Goal: Information Seeking & Learning: Learn about a topic

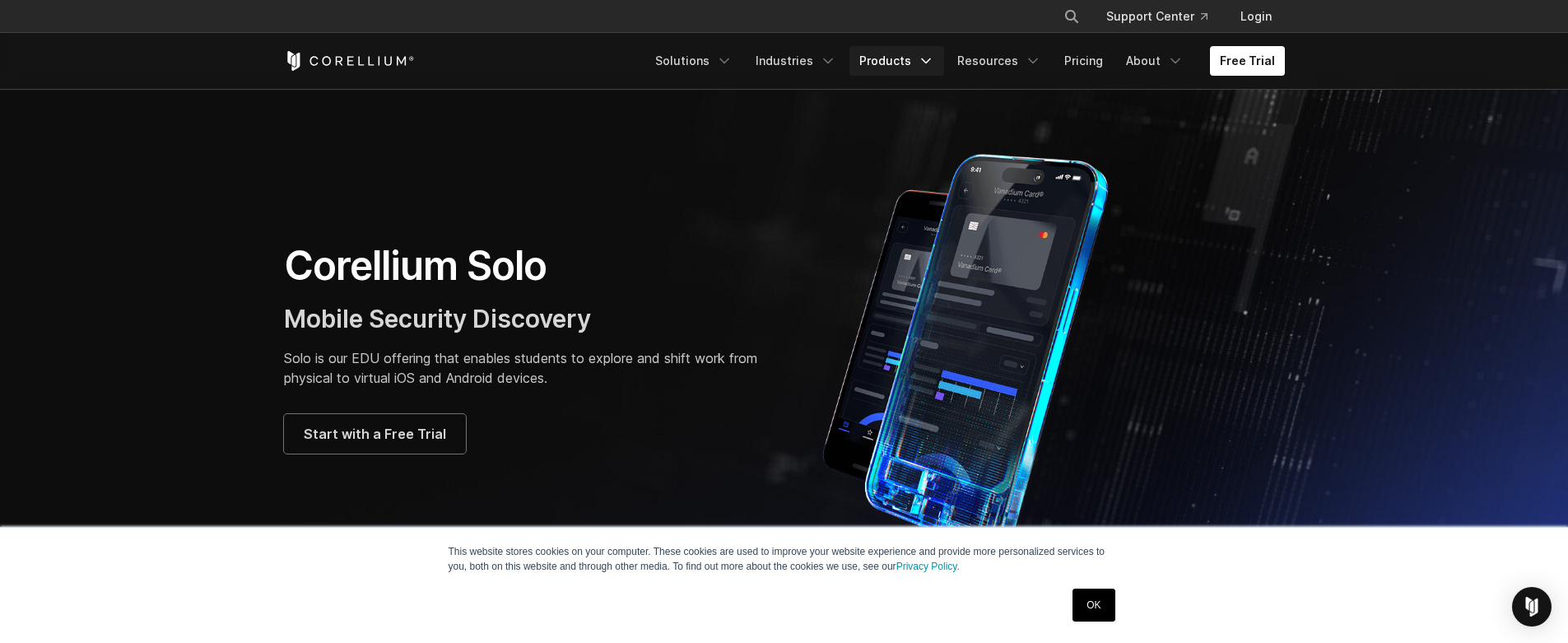
click at [927, 62] on polyline "Navigation Menu" at bounding box center [926, 61] width 8 height 4
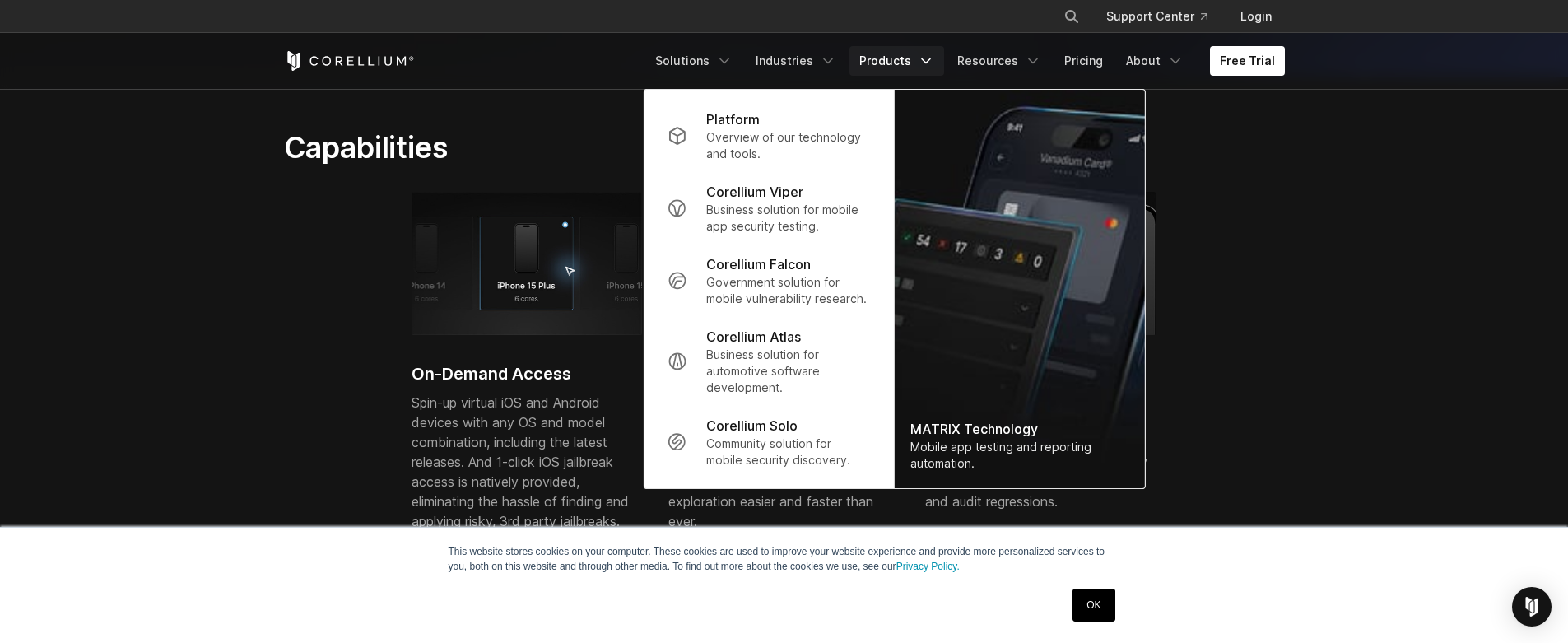
scroll to position [526, 0]
click at [1272, 232] on div "On-Demand Access Spin-up virtual iOS and Android devices with any OS and model …" at bounding box center [797, 382] width 1026 height 372
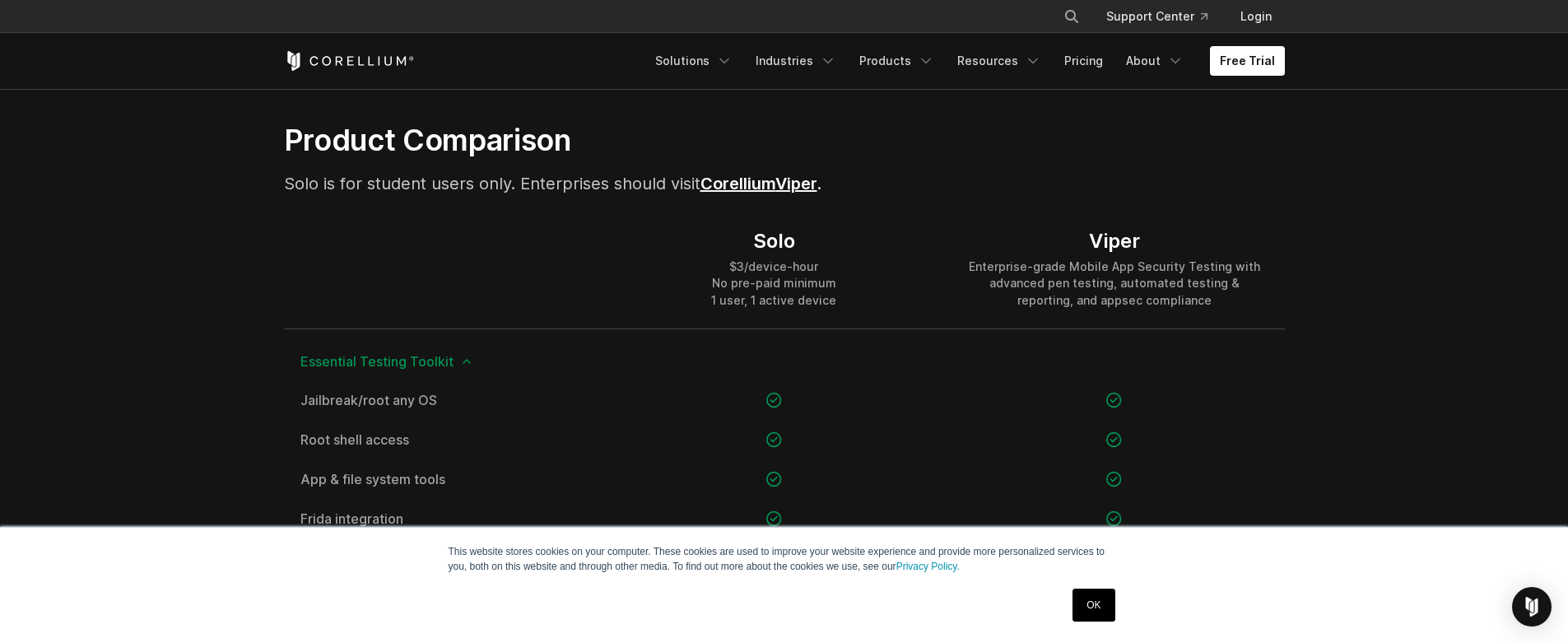
scroll to position [1055, 0]
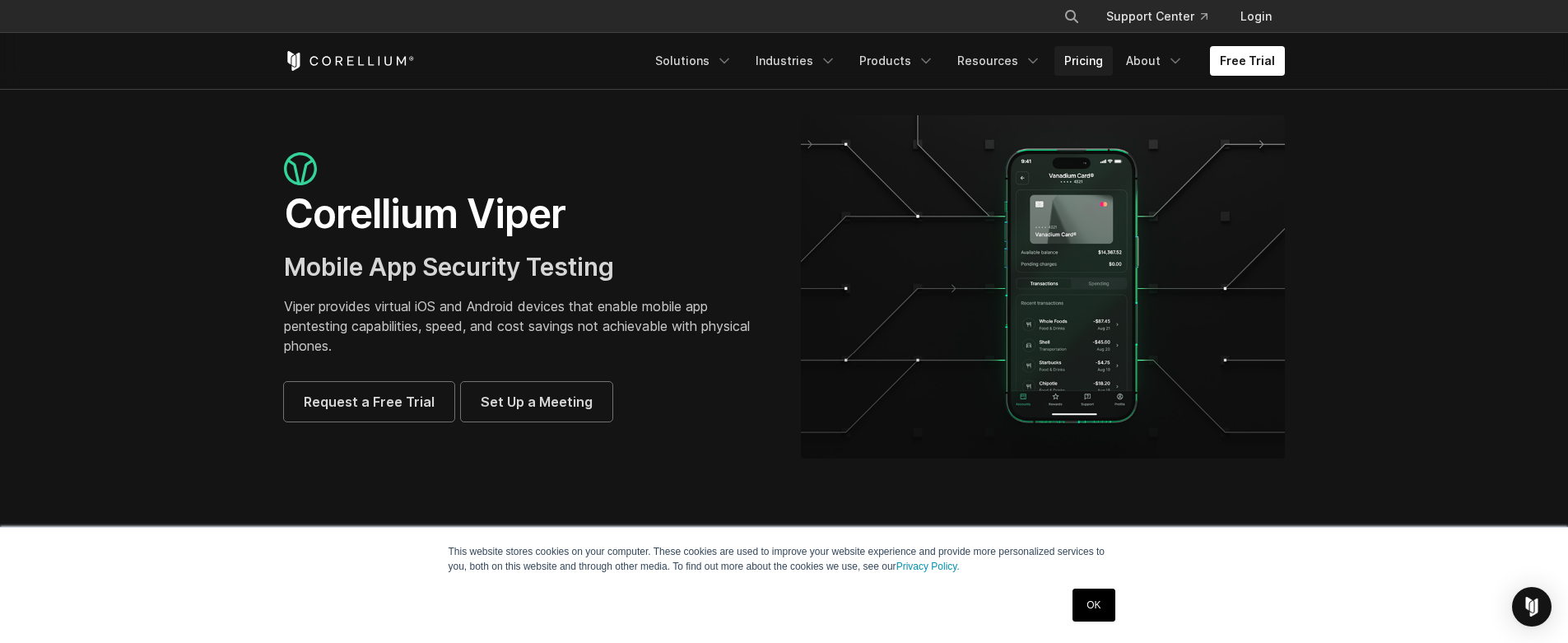
click at [1083, 60] on link "Pricing" at bounding box center [1083, 61] width 58 height 30
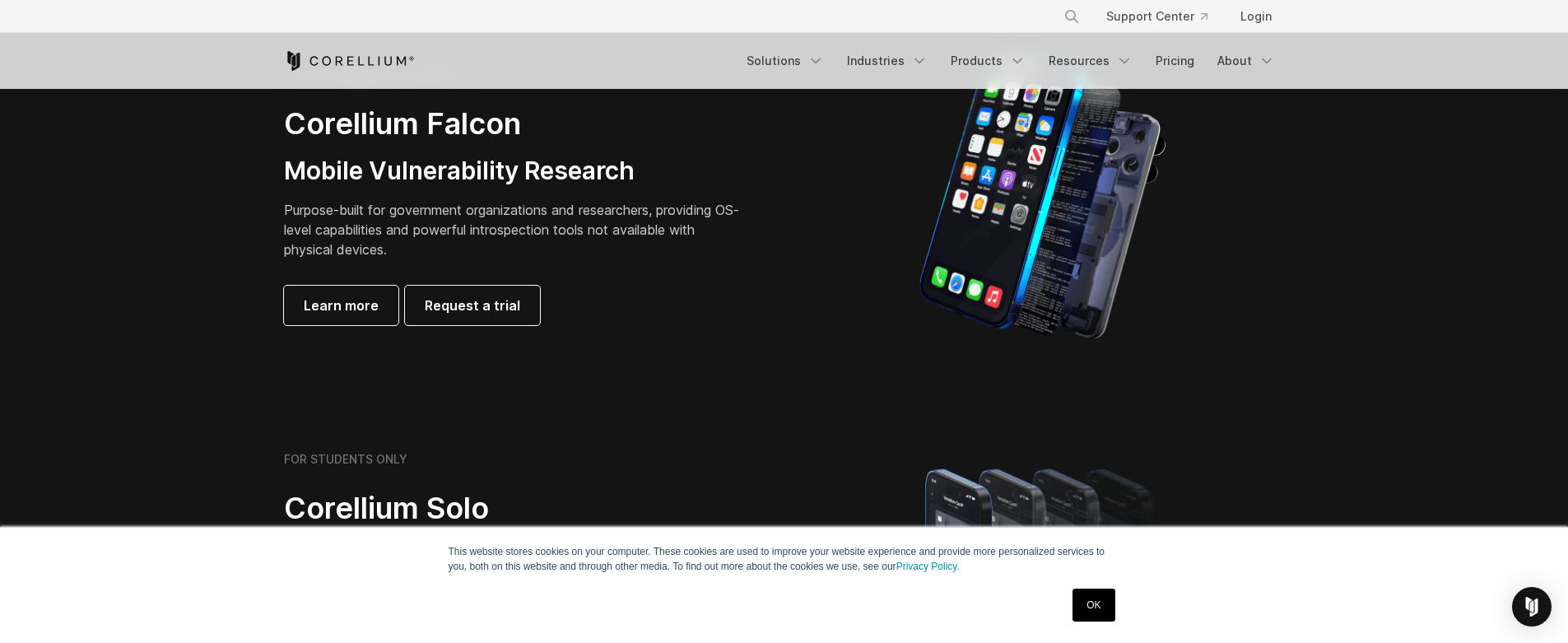
scroll to position [673, 0]
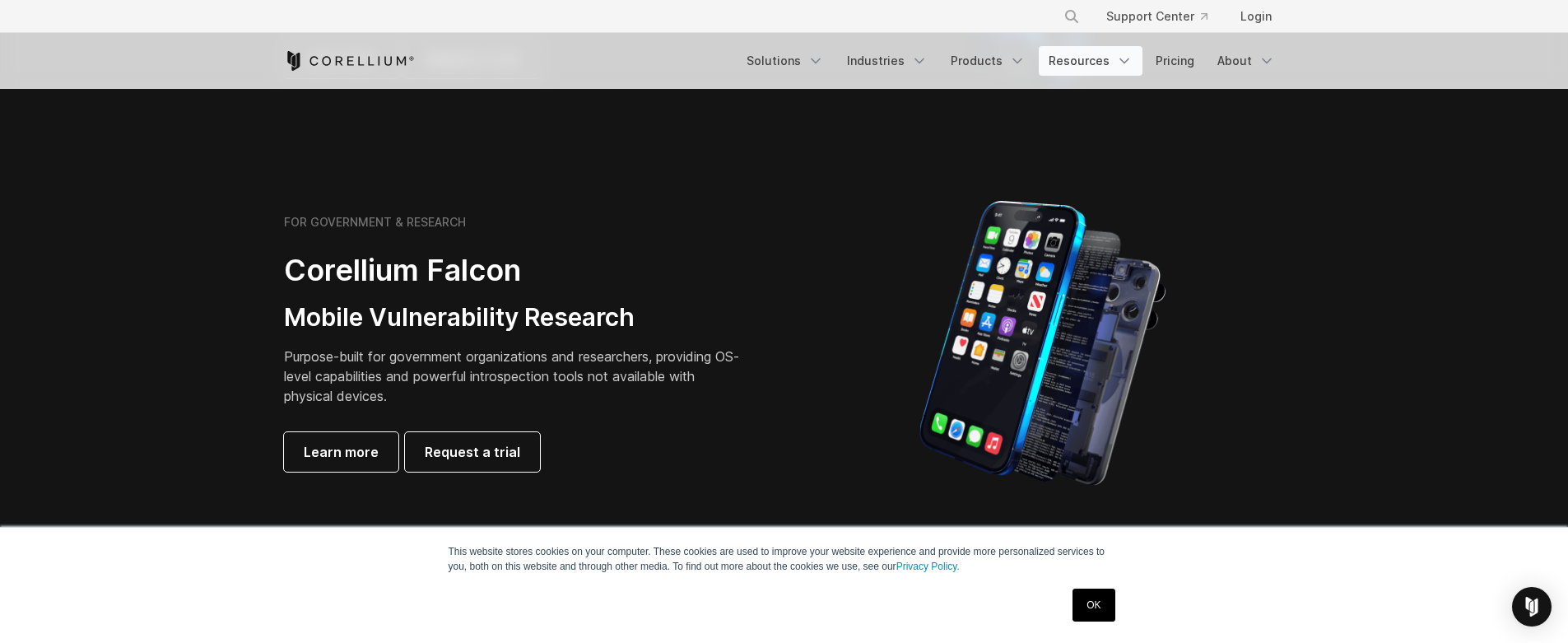
click at [1125, 62] on polyline "Navigation Menu" at bounding box center [1124, 61] width 8 height 4
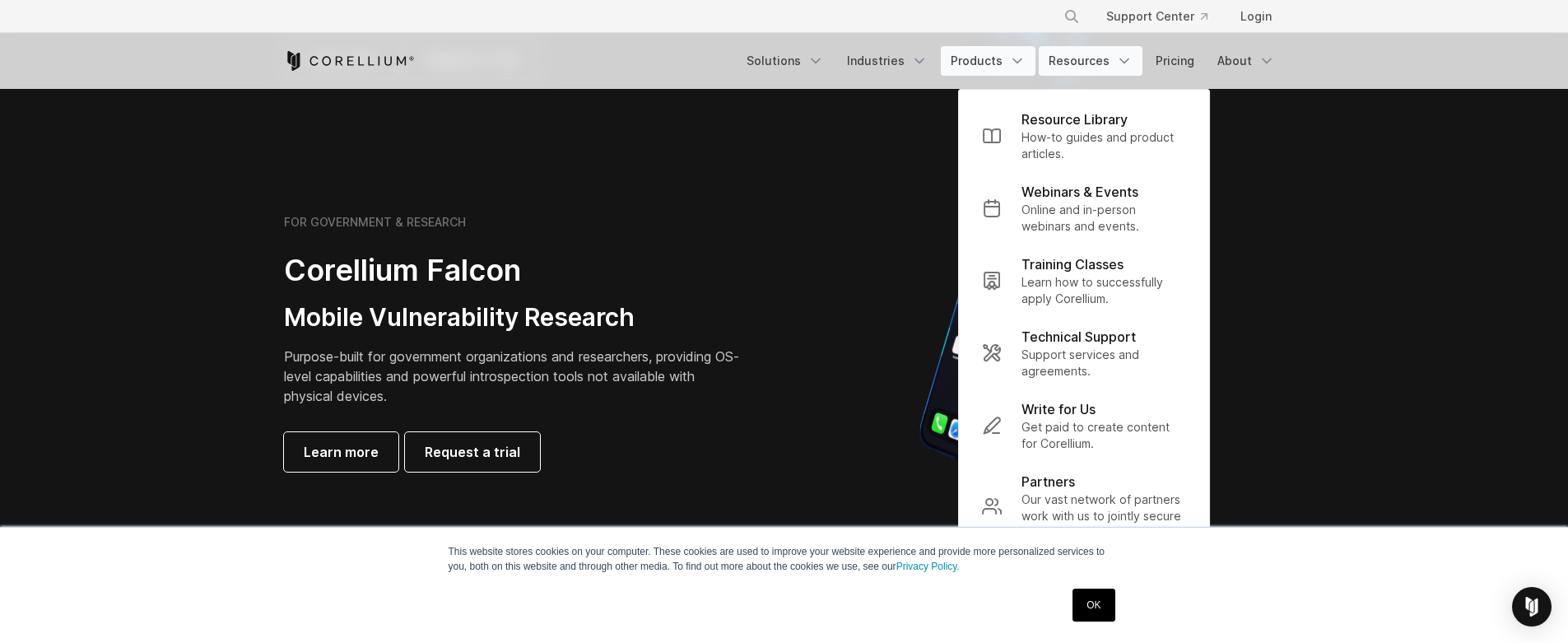
click at [1017, 61] on icon "Navigation Menu" at bounding box center [1017, 61] width 17 height 17
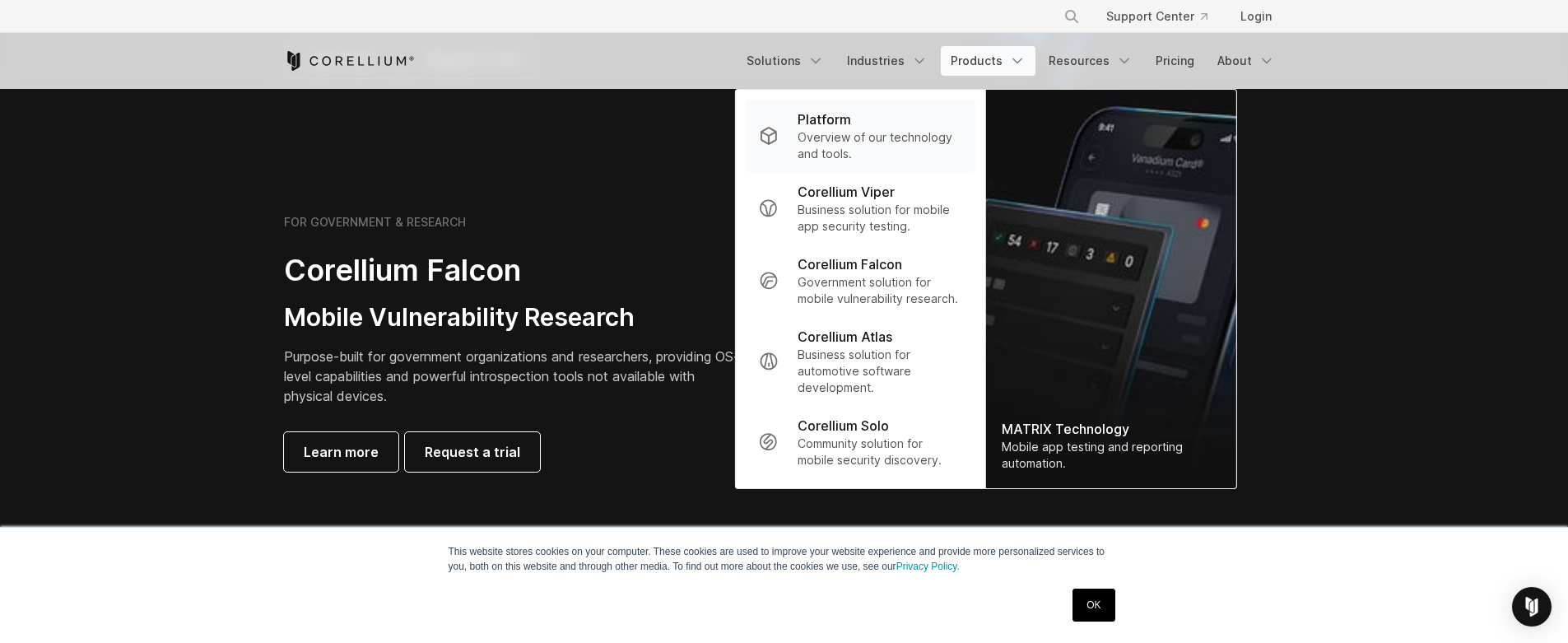
click at [843, 130] on p "Overview of our technology and tools." at bounding box center [880, 145] width 163 height 32
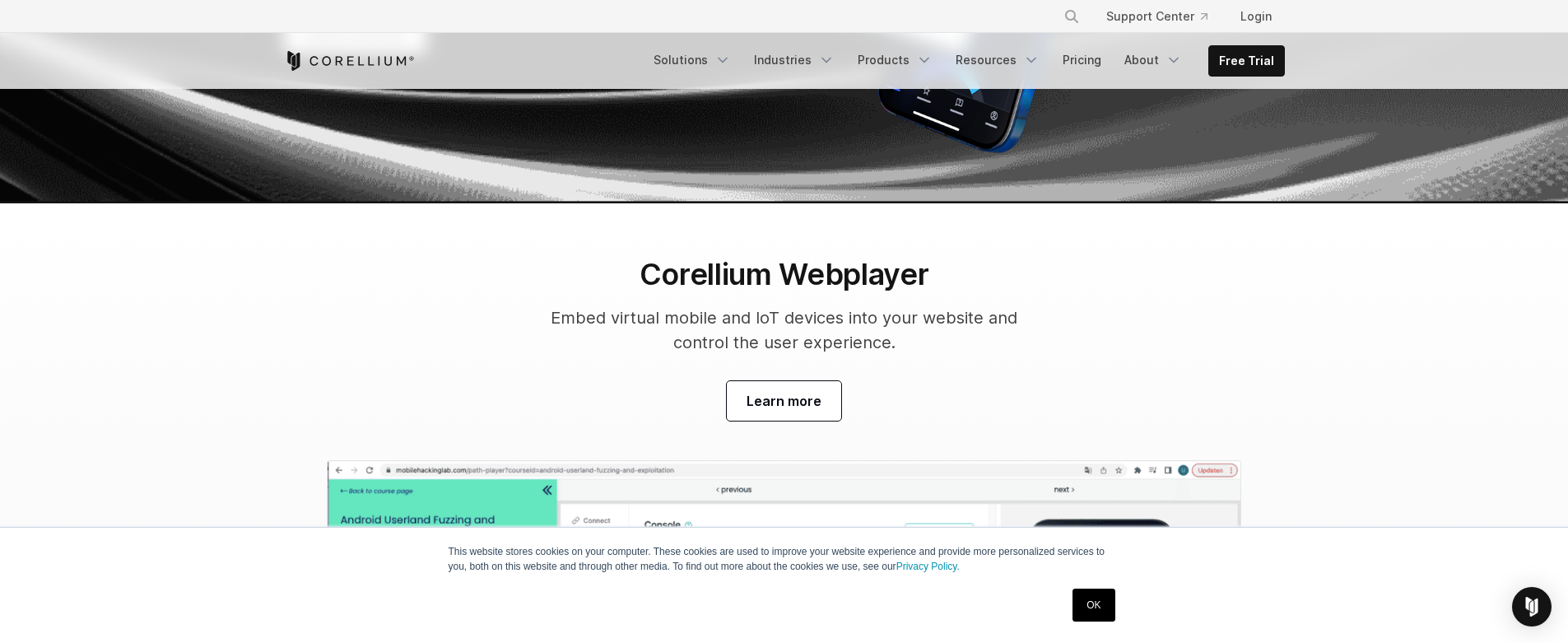
scroll to position [4990, 0]
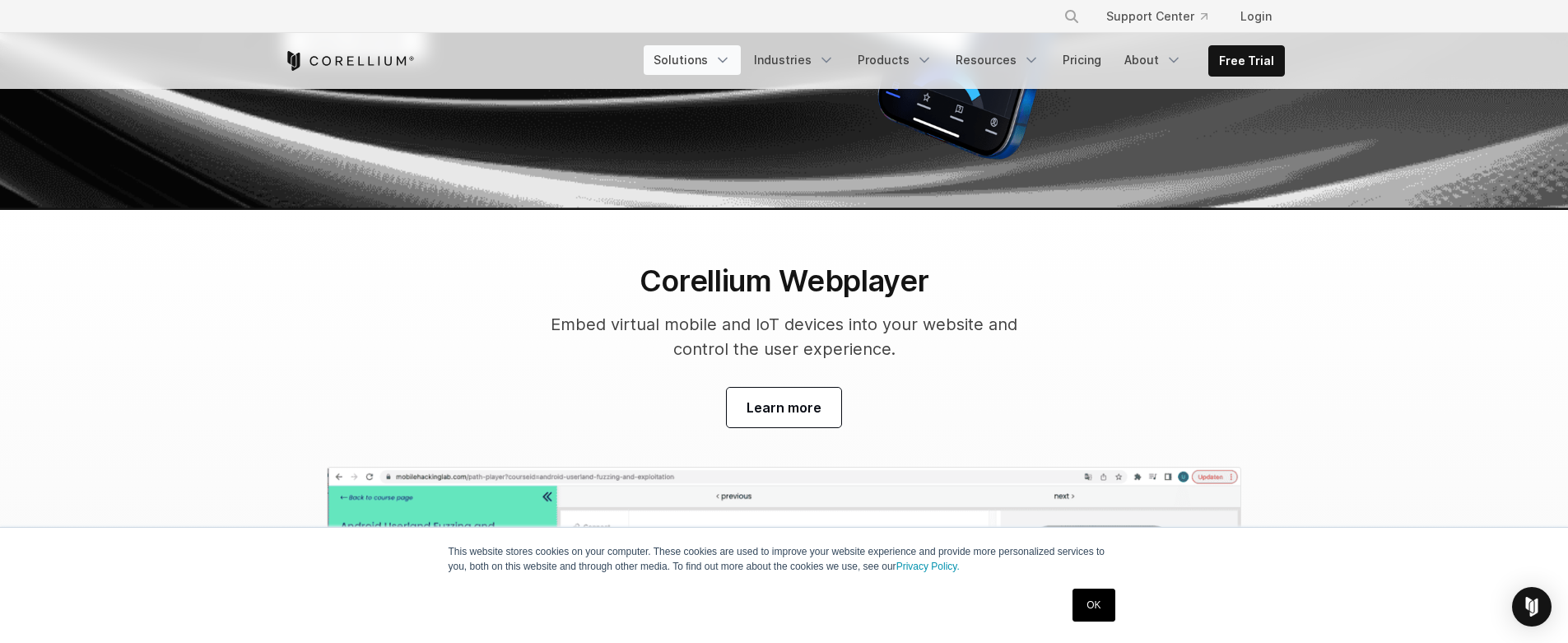
click at [716, 60] on icon "Navigation Menu" at bounding box center [722, 60] width 17 height 17
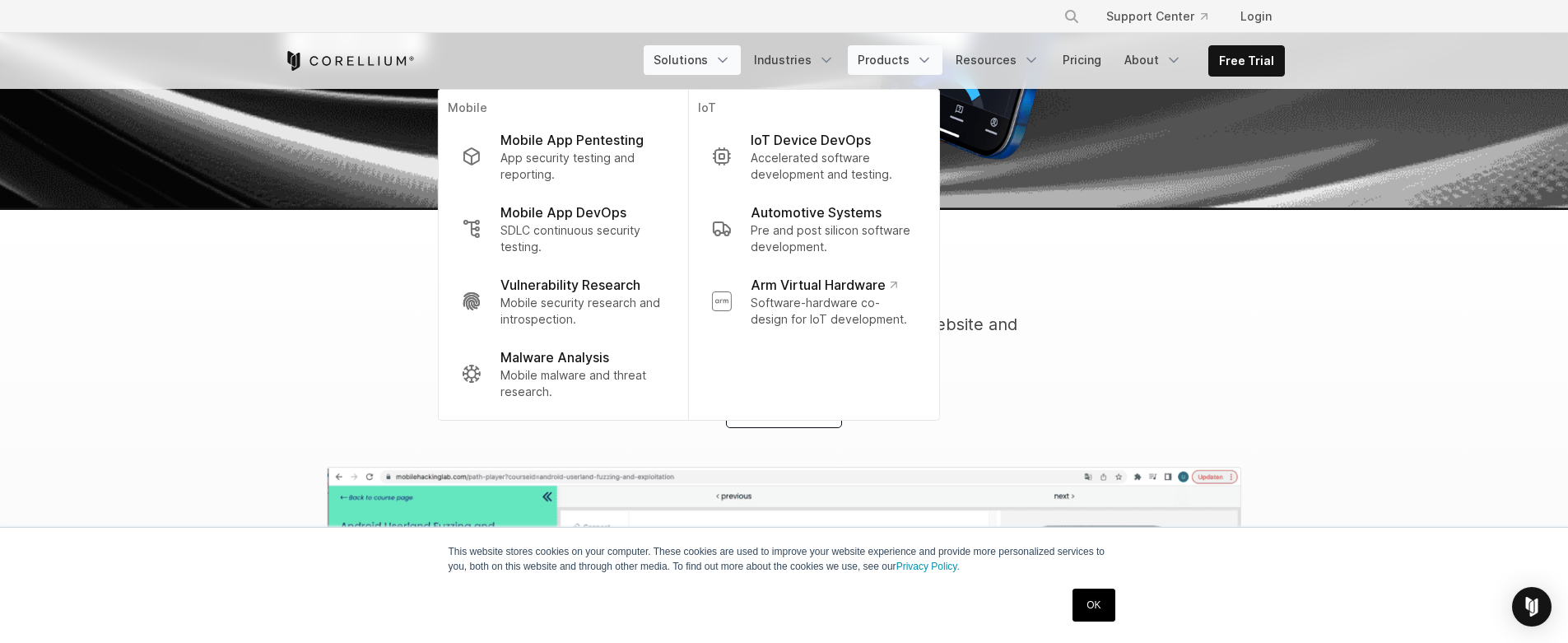
click at [918, 56] on icon "Navigation Menu" at bounding box center [924, 60] width 17 height 17
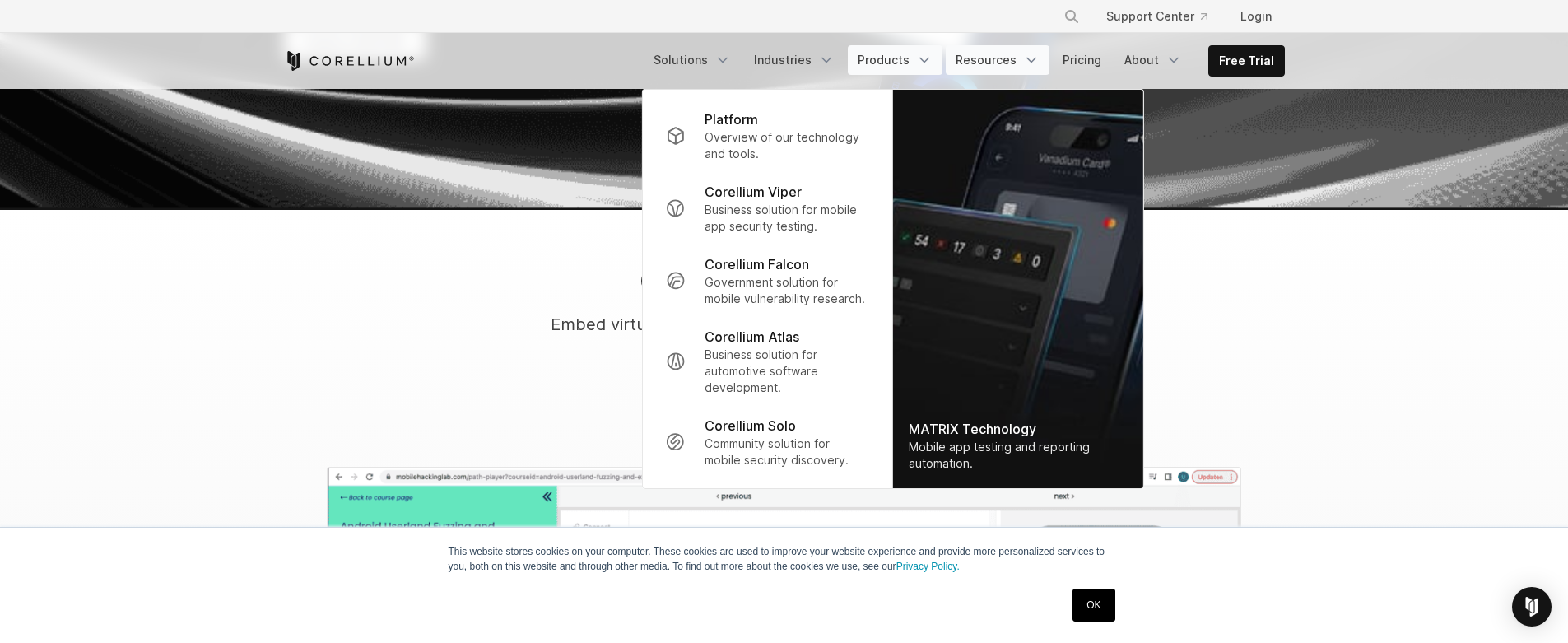
click at [1044, 58] on link "Resources" at bounding box center [997, 60] width 103 height 30
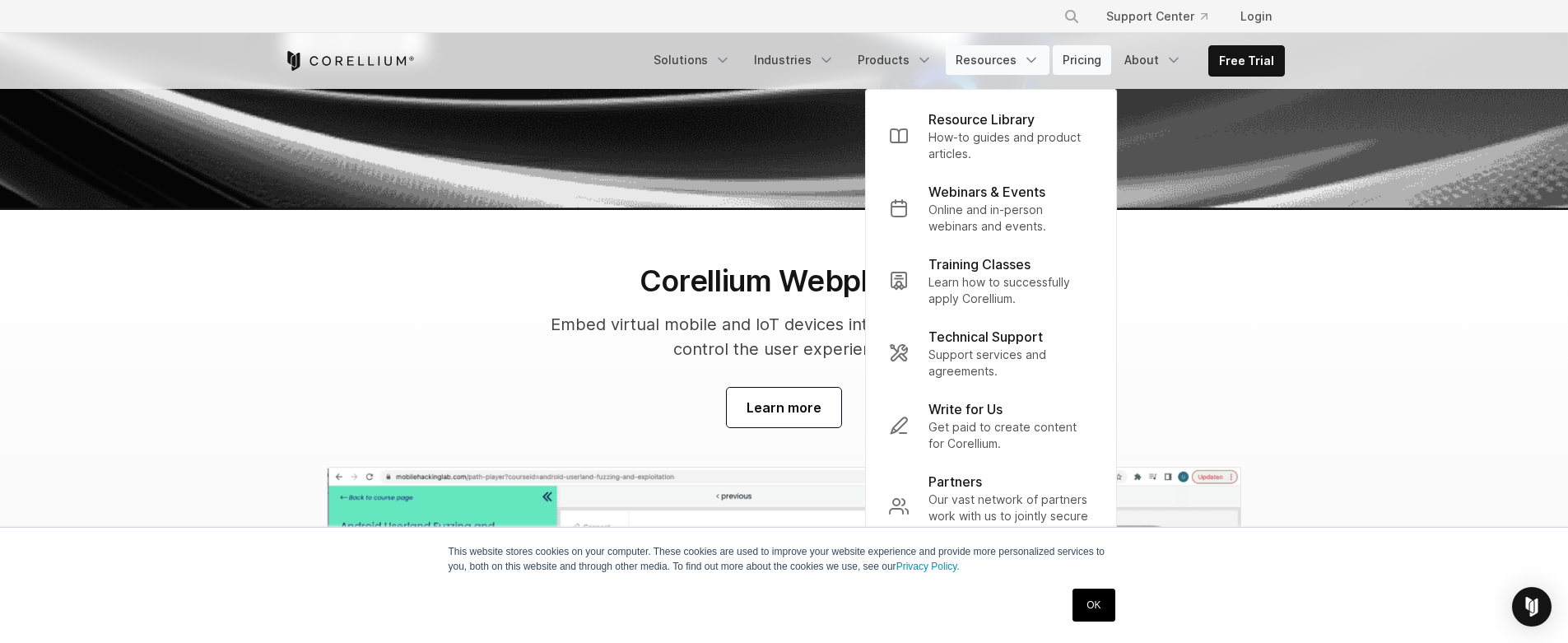
click at [1107, 58] on link "Pricing" at bounding box center [1082, 60] width 58 height 30
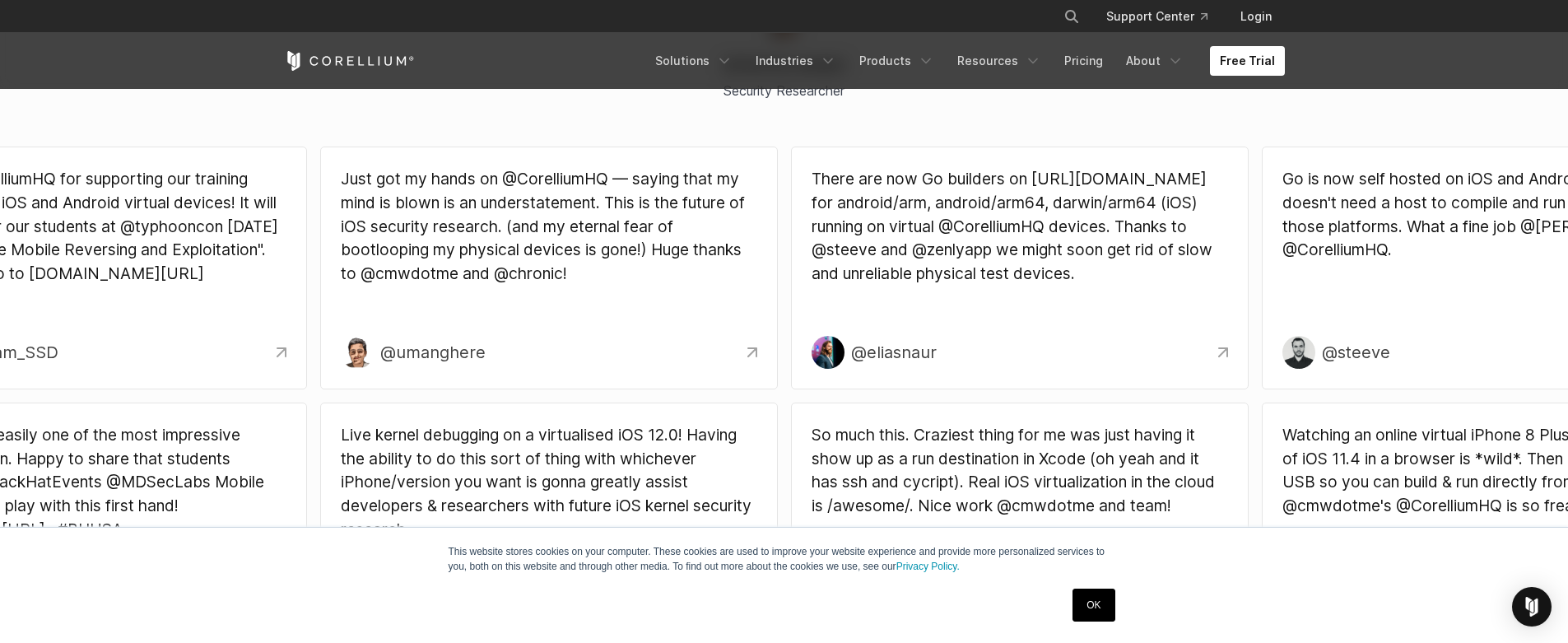
scroll to position [4797, 0]
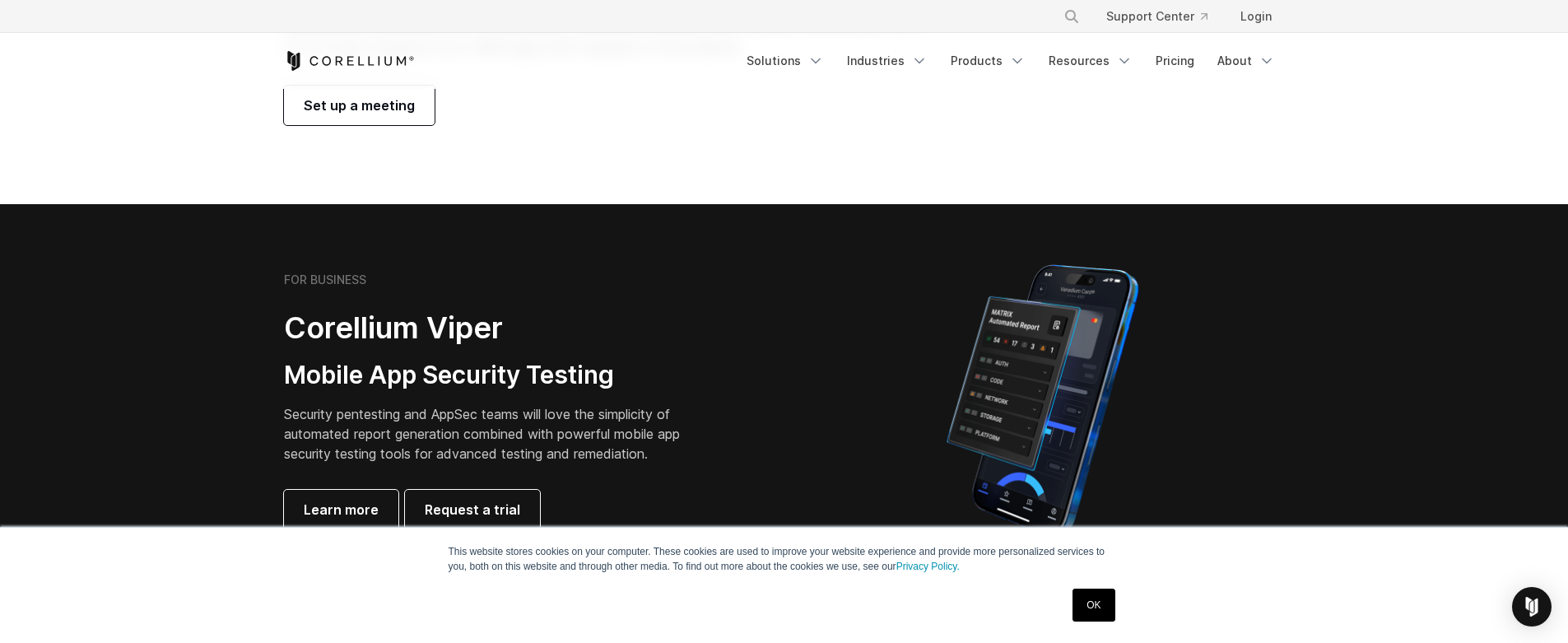
scroll to position [233, 0]
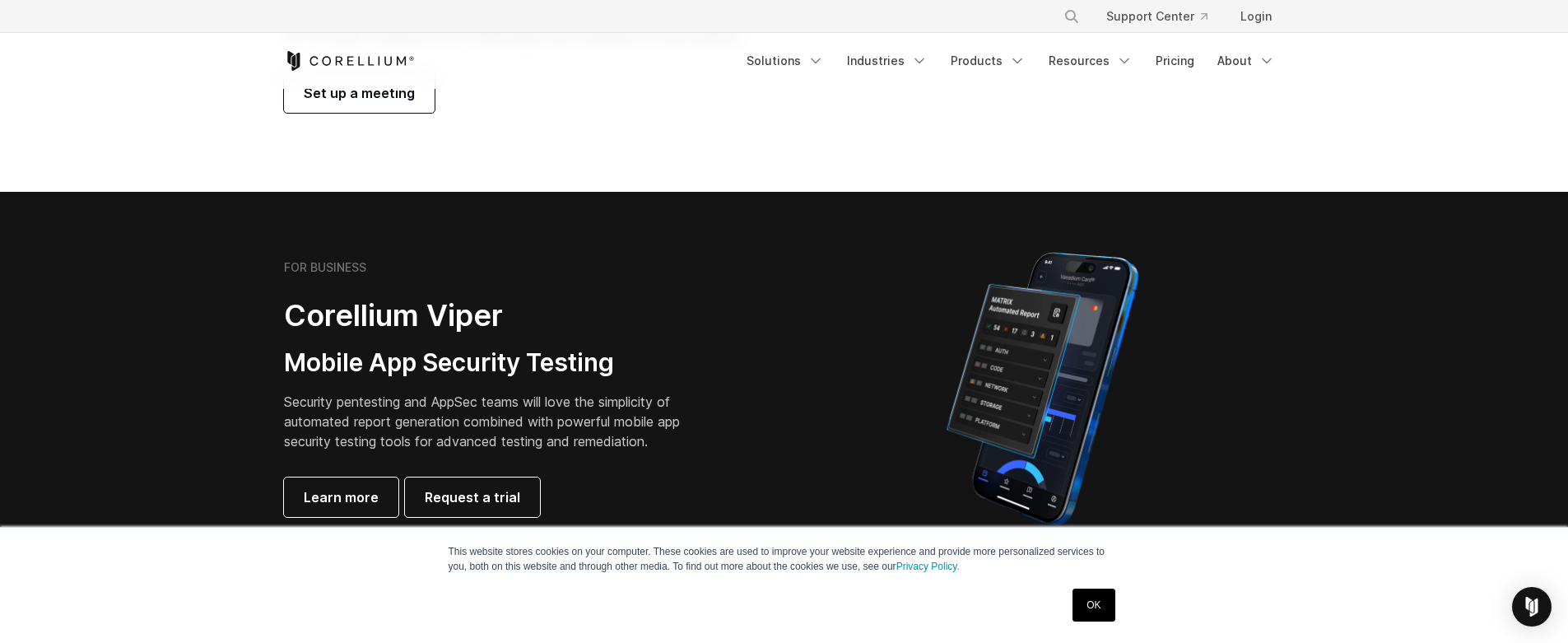
click at [1099, 608] on link "OK" at bounding box center [1094, 605] width 42 height 32
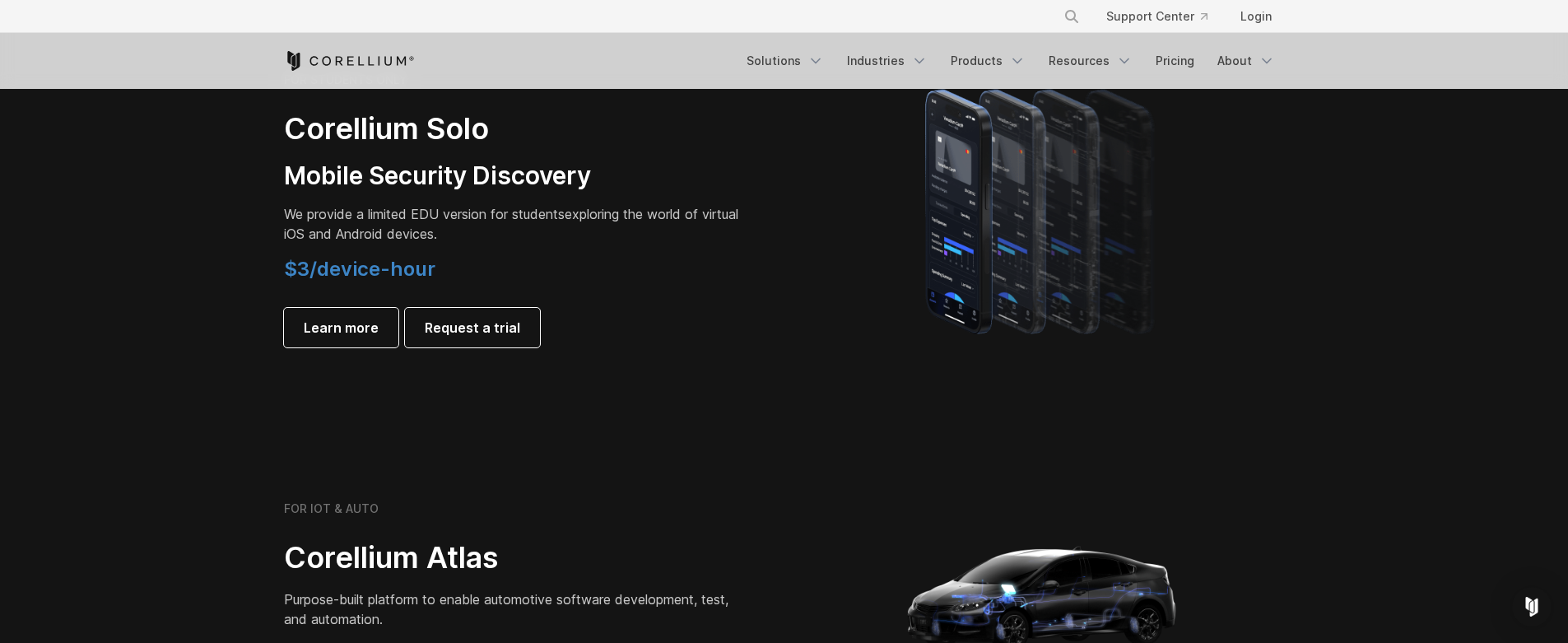
scroll to position [1194, 0]
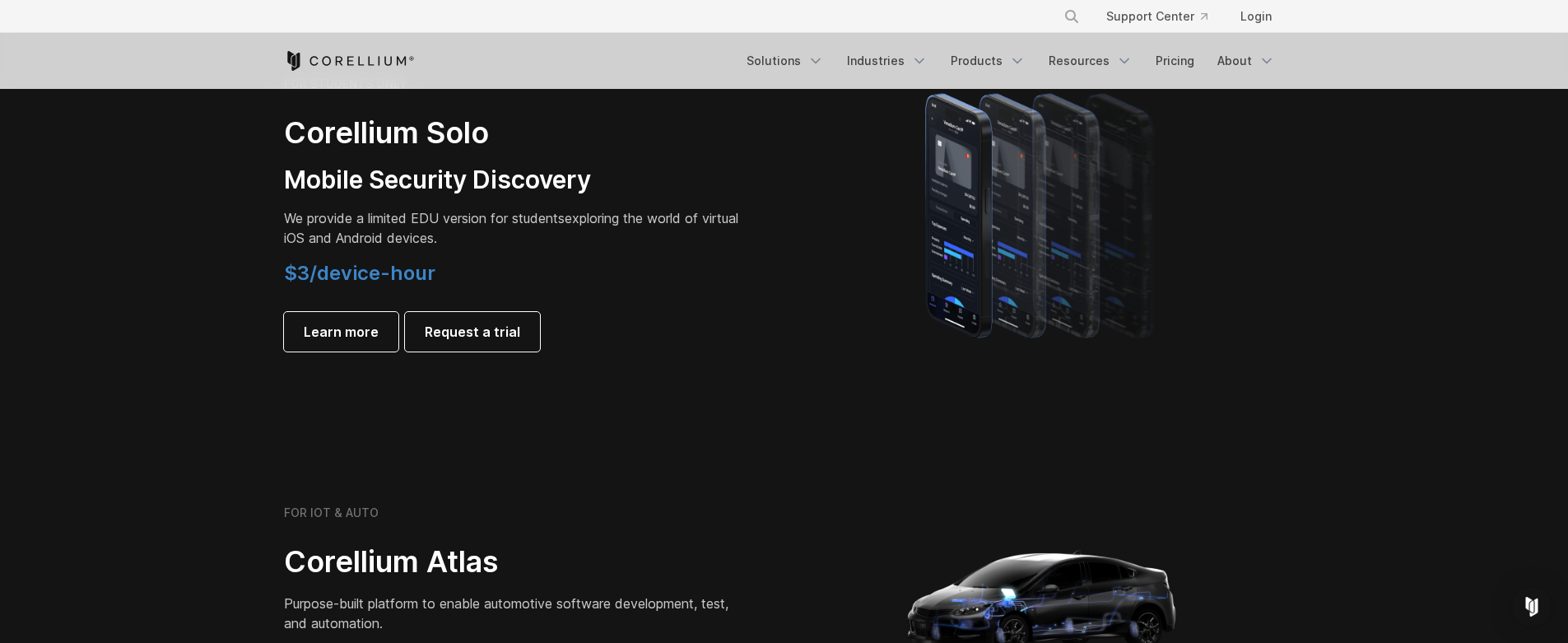
click at [434, 129] on h2 "Corellium Solo" at bounding box center [515, 133] width 461 height 37
